Goal: Find contact information: Find contact information

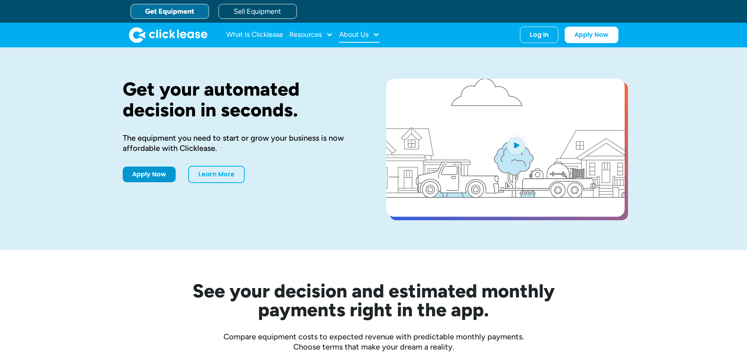
click at [370, 33] on div "About Us" at bounding box center [359, 35] width 40 height 16
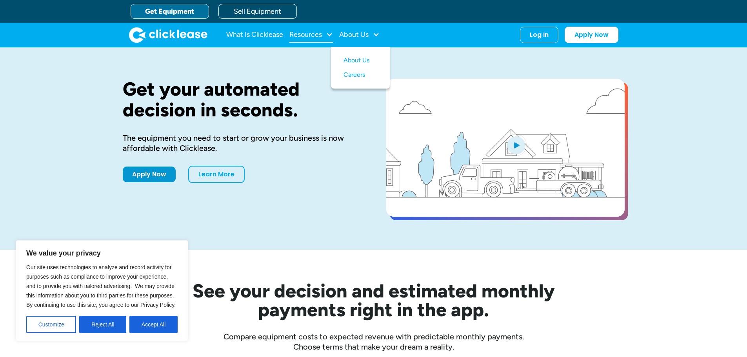
click at [319, 34] on div "Resources" at bounding box center [305, 34] width 33 height 0
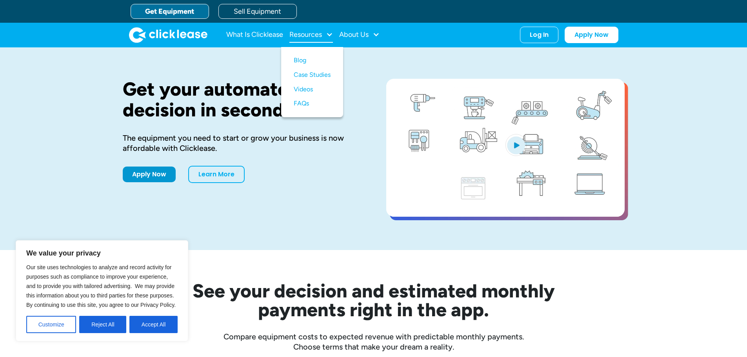
click at [311, 34] on div "Resources" at bounding box center [305, 34] width 33 height 0
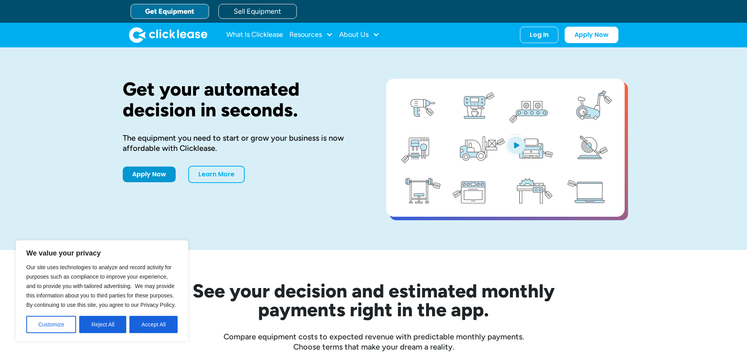
click at [76, 95] on div "Get your automated decision in seconds. The equipment you need to start or grow…" at bounding box center [373, 148] width 747 height 203
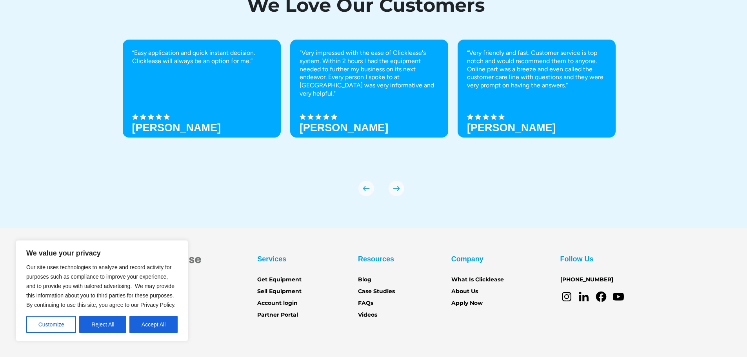
scroll to position [2700, 0]
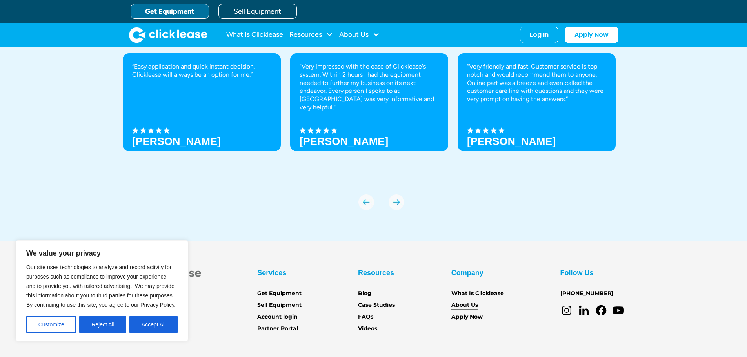
click at [468, 305] on link "About Us" at bounding box center [464, 305] width 27 height 9
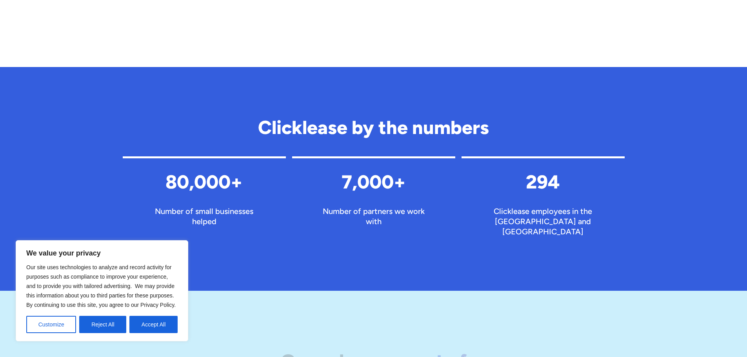
scroll to position [823, 0]
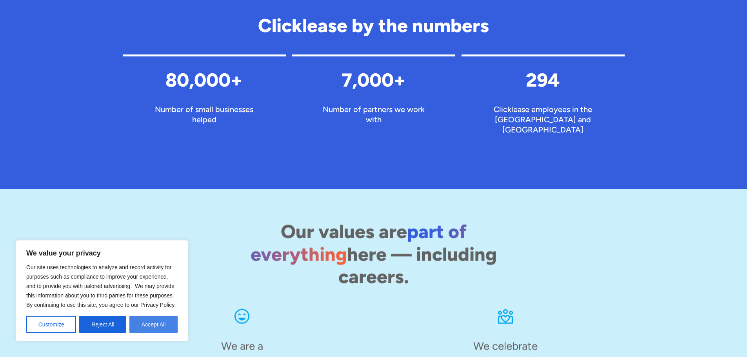
click at [143, 323] on button "Accept All" at bounding box center [153, 324] width 48 height 17
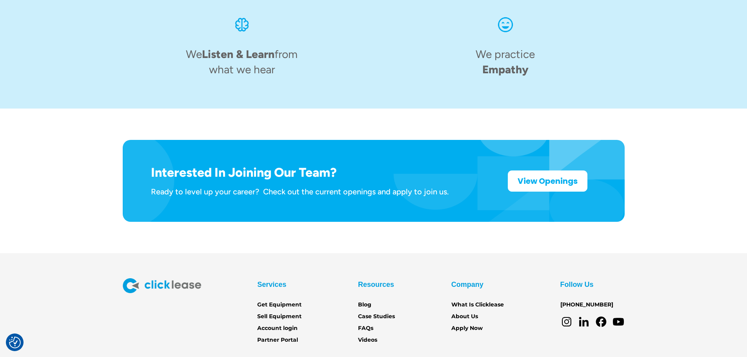
scroll to position [1220, 0]
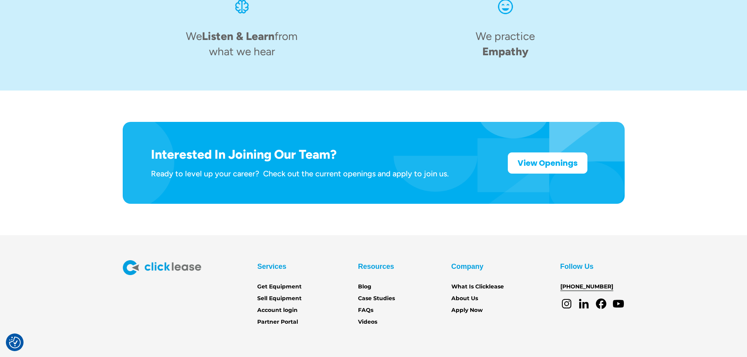
click at [587, 283] on link "[PHONE_NUMBER]" at bounding box center [586, 287] width 53 height 9
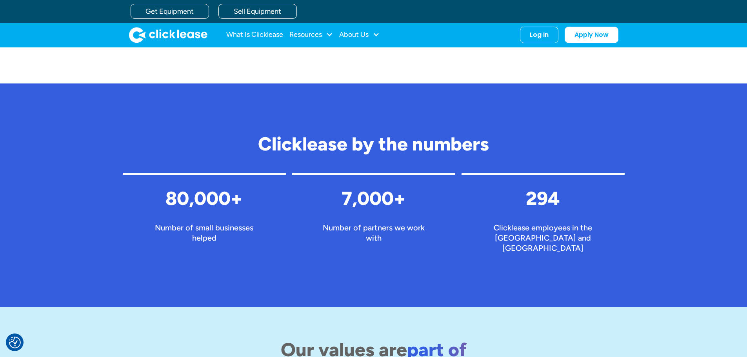
scroll to position [671, 0]
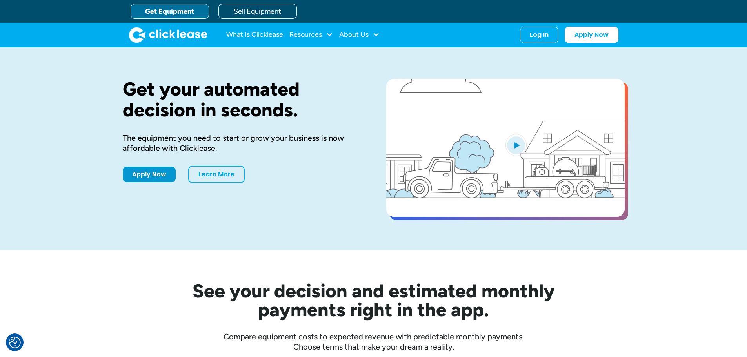
scroll to position [2581, 0]
